Goal: Transaction & Acquisition: Purchase product/service

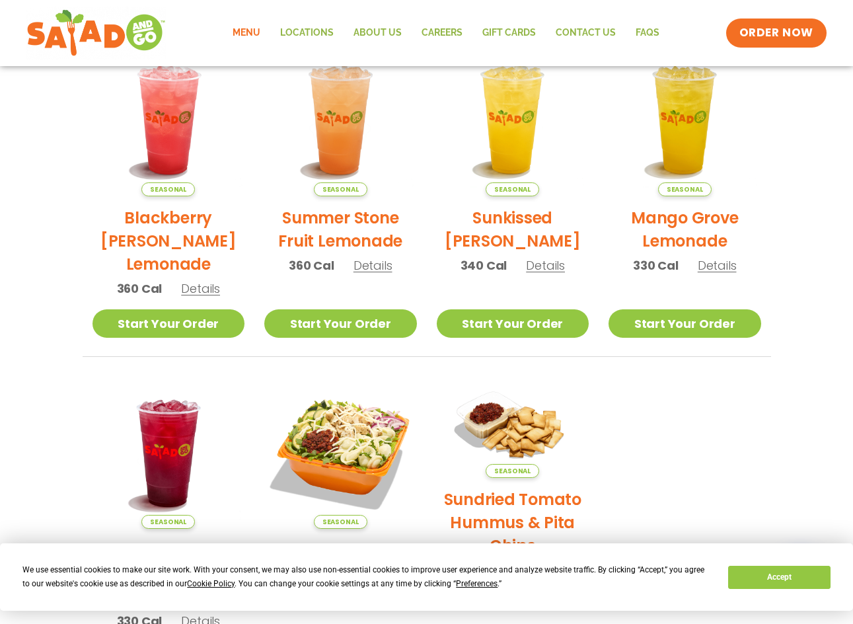
scroll to position [331, 0]
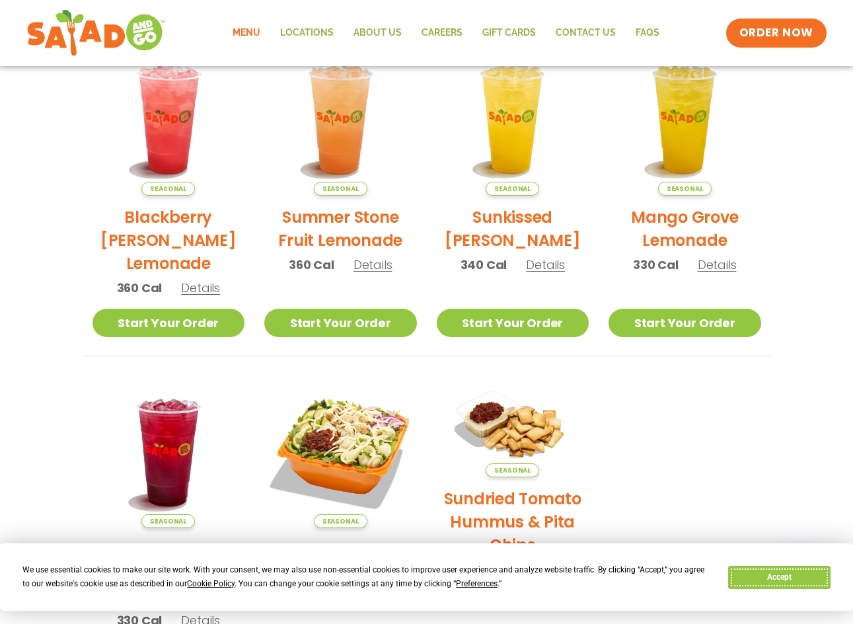
click at [752, 582] on button "Accept" at bounding box center [779, 577] width 102 height 23
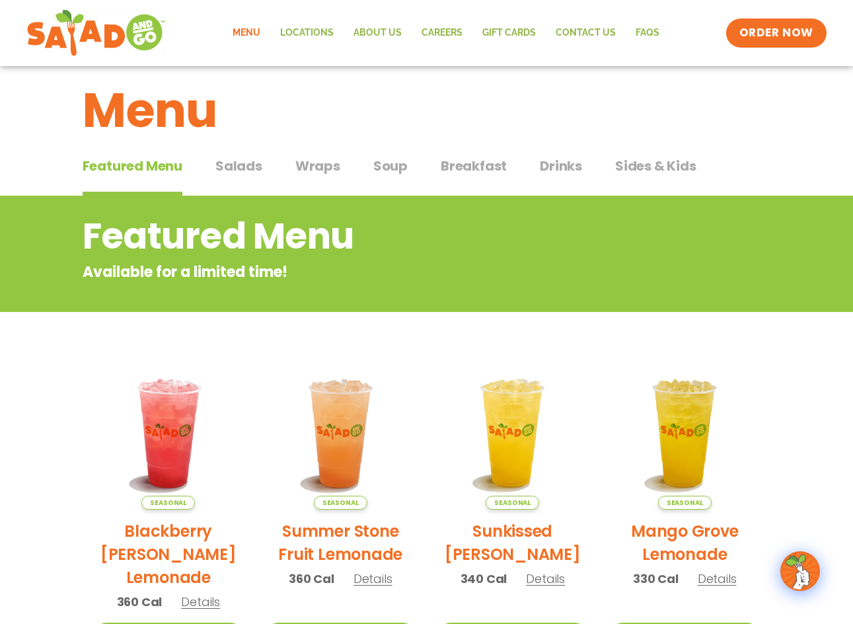
scroll to position [0, 0]
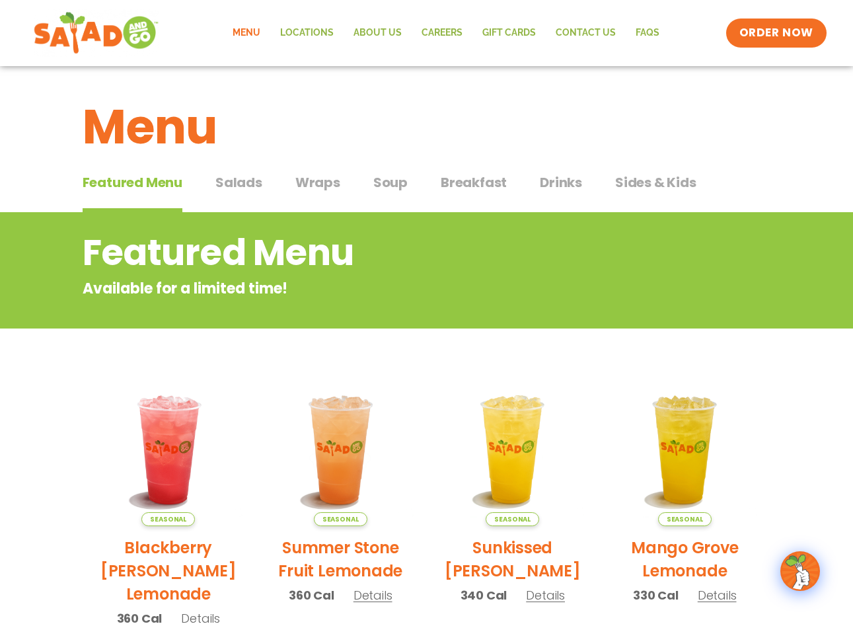
click at [99, 36] on img at bounding box center [96, 33] width 125 height 48
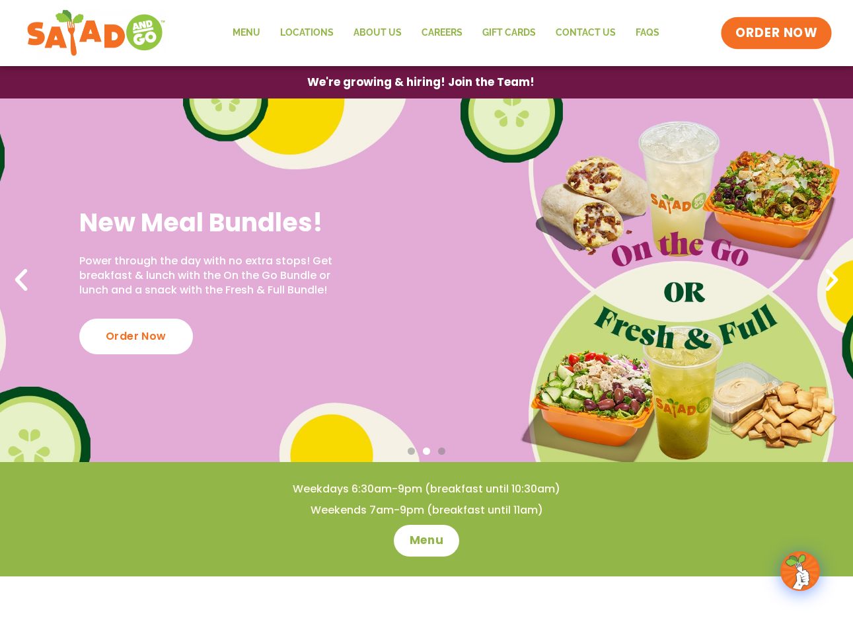
click at [744, 26] on span "ORDER NOW" at bounding box center [777, 32] width 82 height 17
